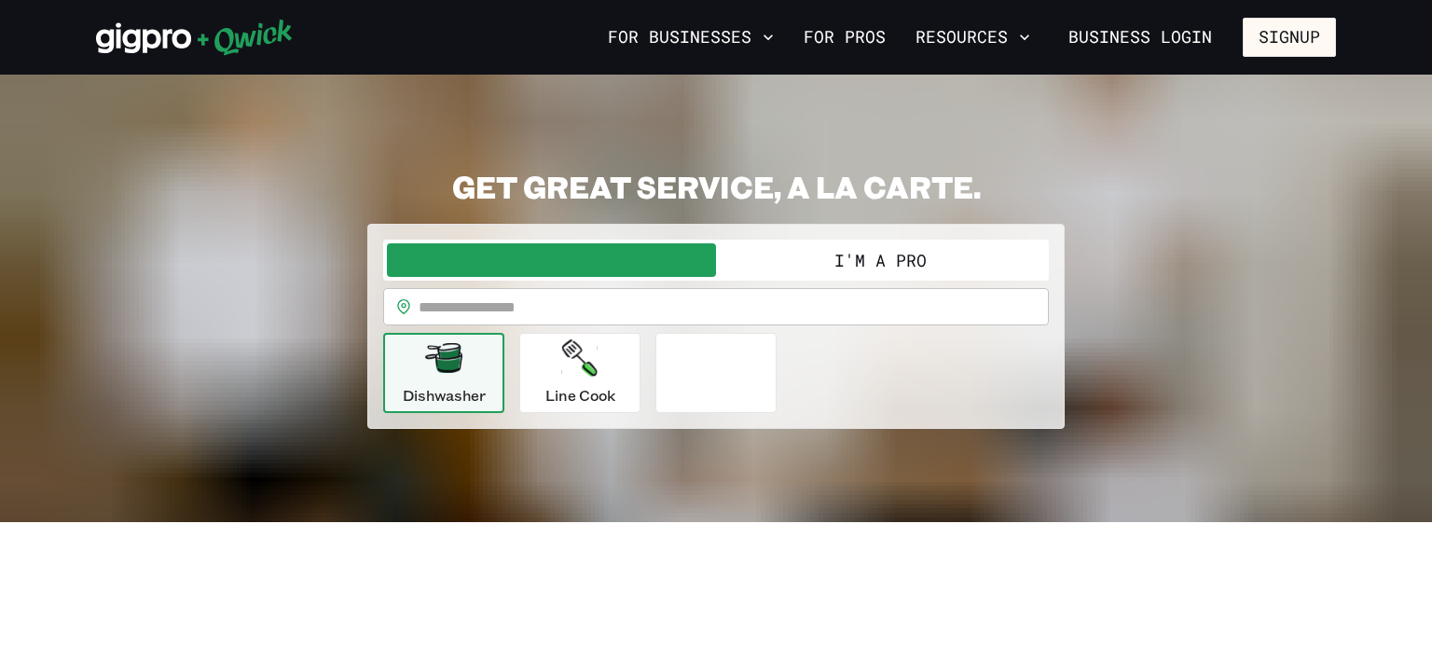
click at [806, 305] on input "text" at bounding box center [734, 306] width 630 height 37
type input "*****"
click at [447, 373] on icon "button" at bounding box center [443, 357] width 37 height 37
click at [790, 261] on button "I'm a Pro" at bounding box center [880, 260] width 329 height 34
click at [650, 260] on span "button" at bounding box center [551, 260] width 329 height 34
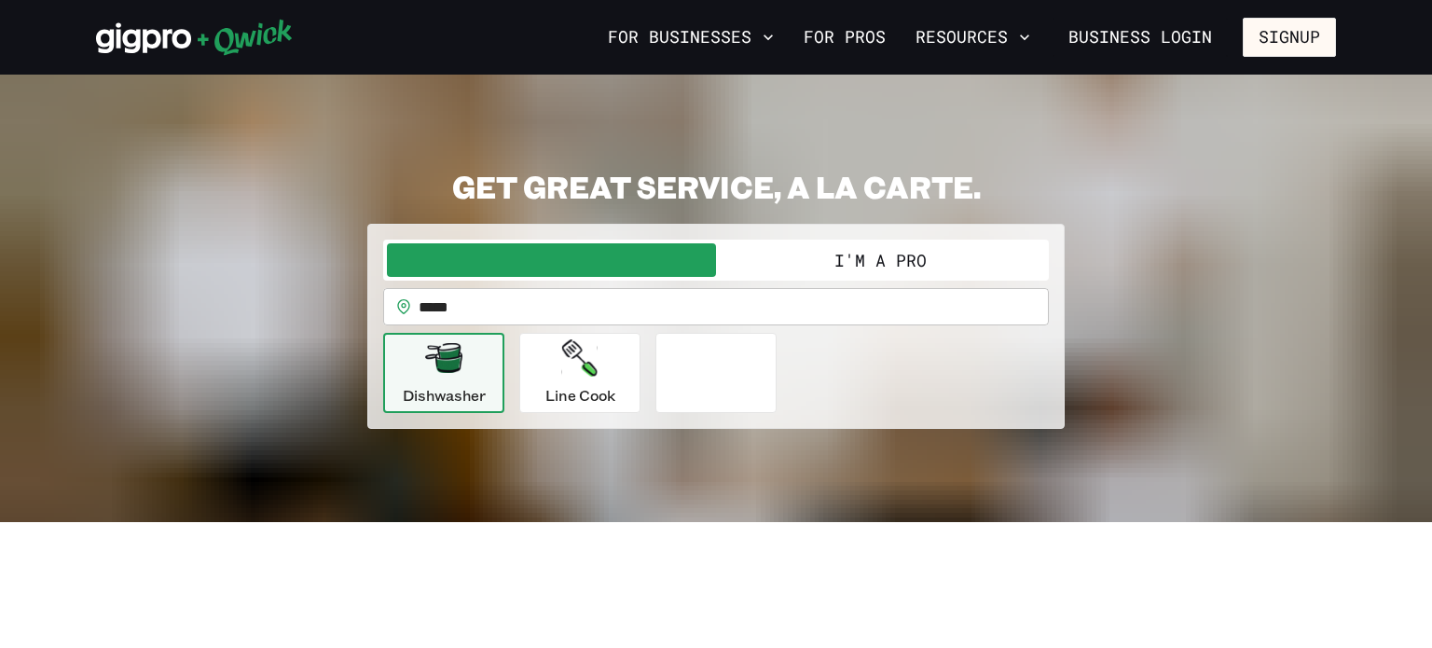
drag, startPoint x: 664, startPoint y: 261, endPoint x: 985, endPoint y: 264, distance: 321.6
click at [985, 264] on div "I'm a Business I'm a Pro" at bounding box center [716, 260] width 658 height 34
click at [983, 265] on button "I'm a Pro" at bounding box center [880, 260] width 329 height 34
click at [828, 34] on link "For Pros" at bounding box center [844, 37] width 97 height 32
click at [1268, 33] on button "Signup" at bounding box center [1289, 37] width 93 height 39
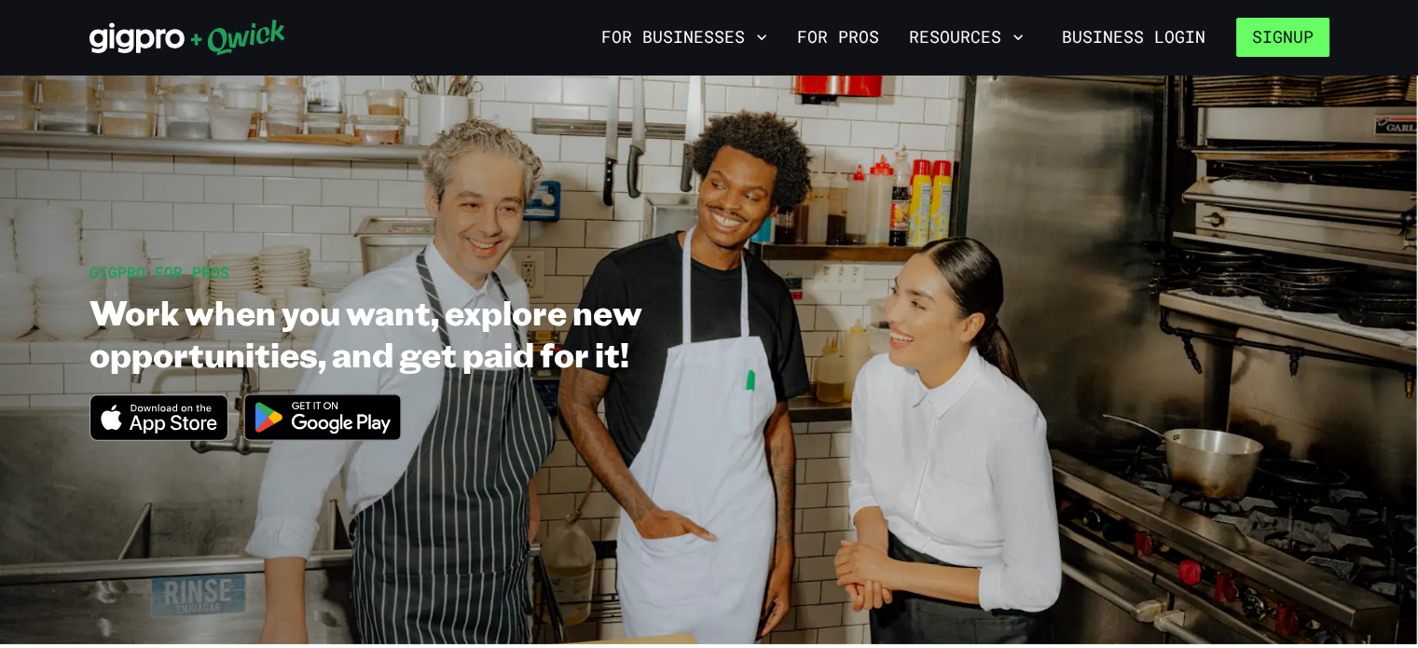
click at [1257, 33] on button "Signup" at bounding box center [1282, 37] width 93 height 39
click at [1318, 36] on button "Signup" at bounding box center [1282, 37] width 93 height 39
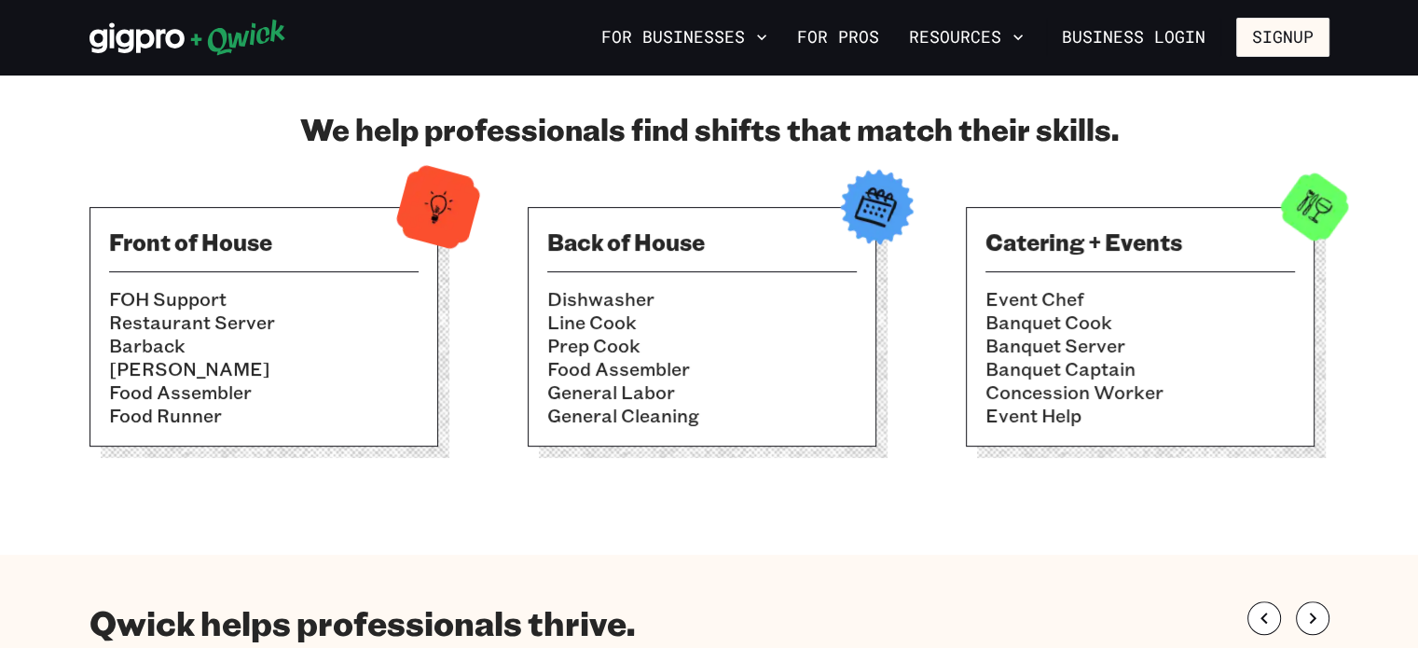
scroll to position [497, 0]
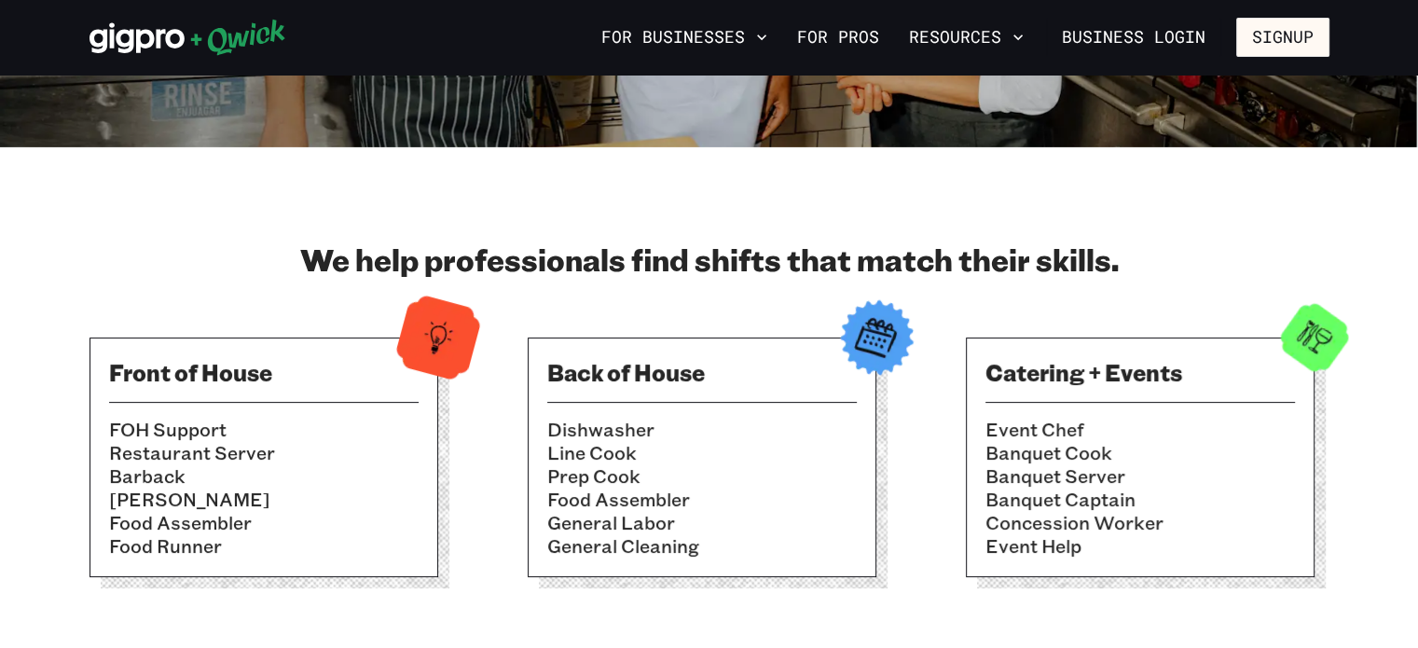
click at [638, 371] on h3 "Back of House" at bounding box center [701, 372] width 309 height 30
click at [859, 327] on img at bounding box center [876, 337] width 91 height 91
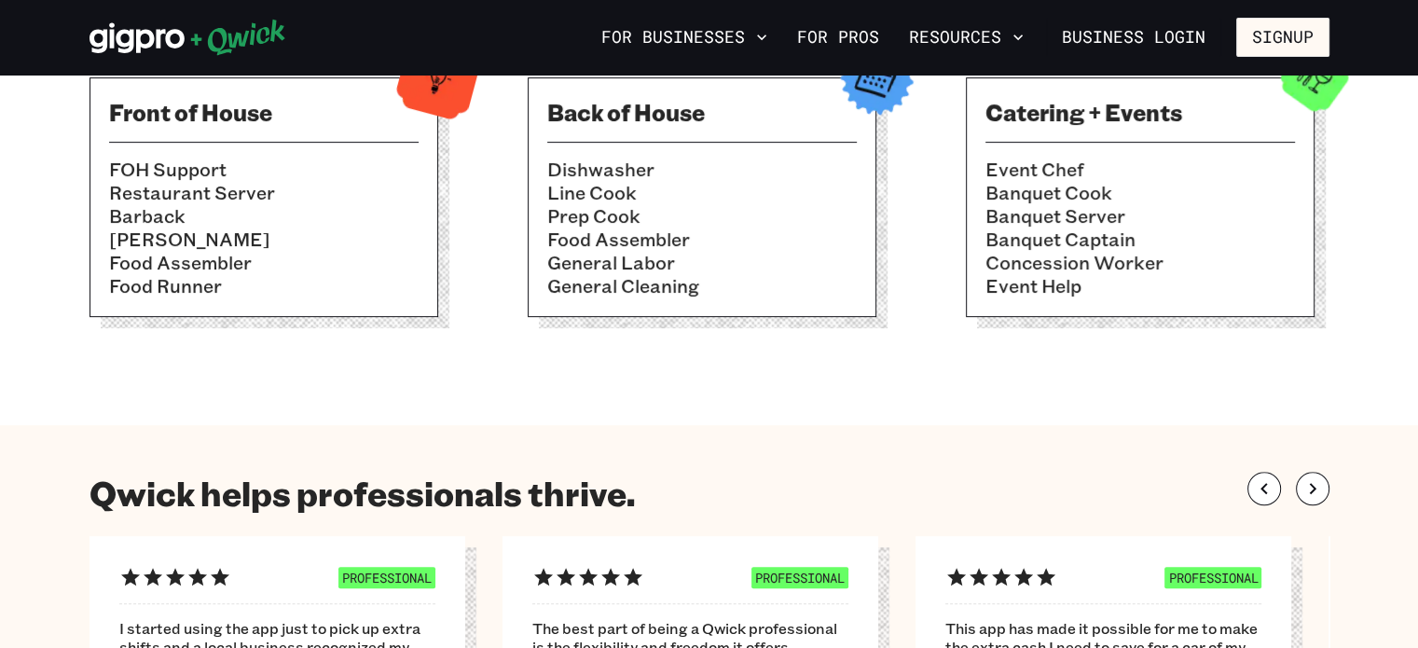
scroll to position [746, 0]
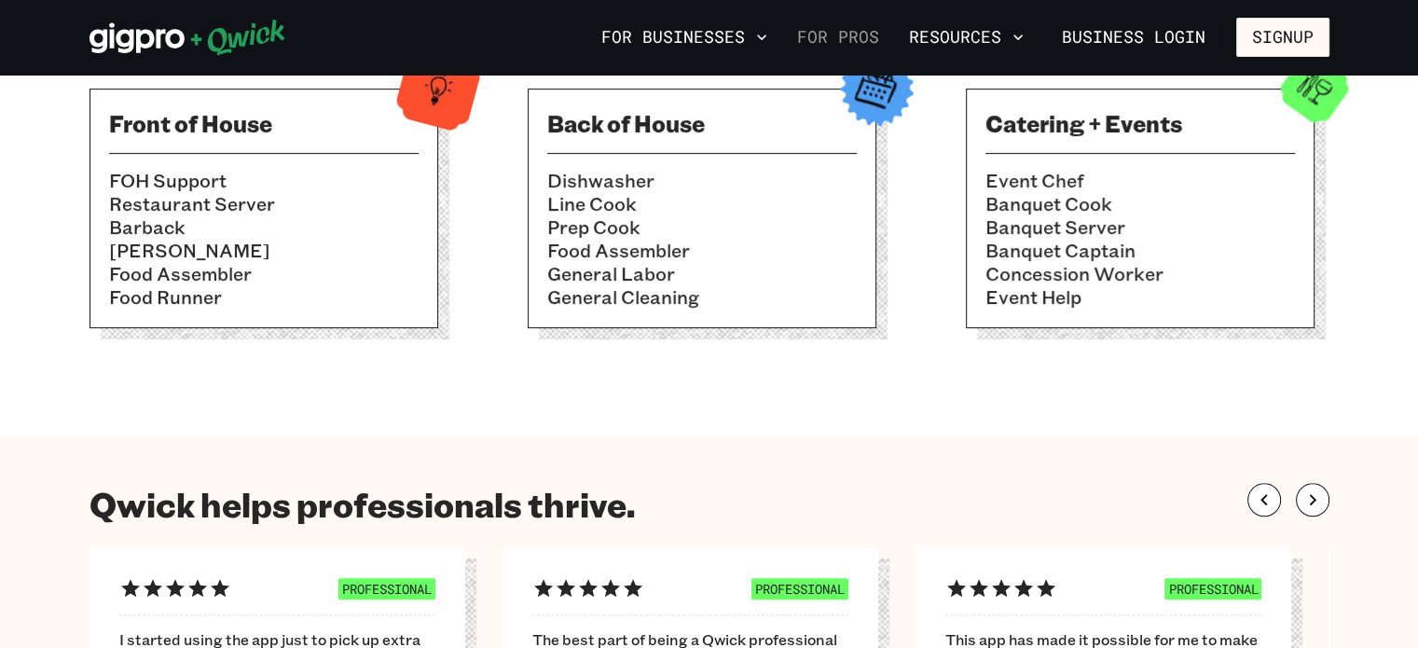
click at [840, 34] on link "For Pros" at bounding box center [838, 37] width 97 height 32
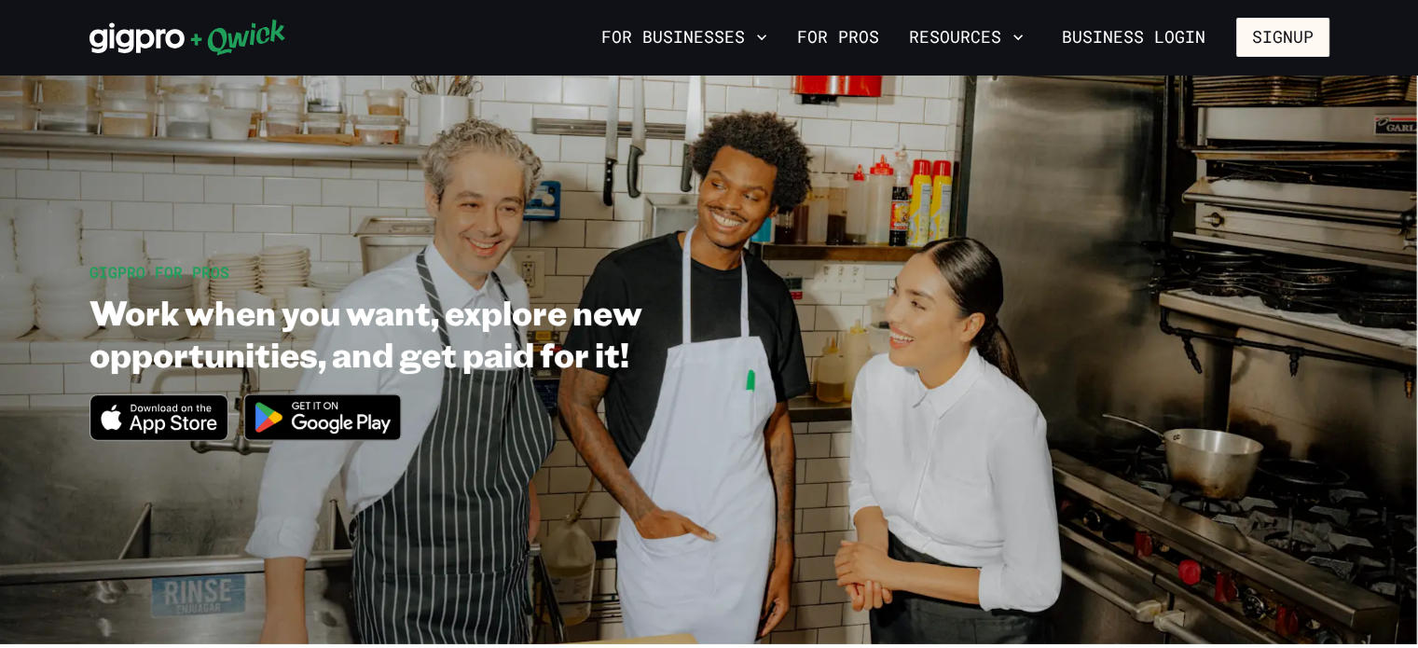
click at [1372, 260] on section "GIGPRO FOR PROS Work when you want, explore new opportunities, and get paid for…" at bounding box center [709, 360] width 1418 height 570
